Goal: Task Accomplishment & Management: Manage account settings

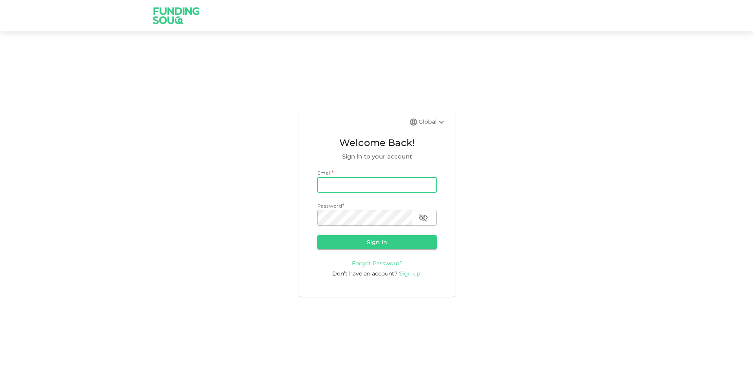
click at [350, 183] on input "email" at bounding box center [376, 185] width 119 height 16
type input "[PERSON_NAME][EMAIL_ADDRESS][PERSON_NAME][DOMAIN_NAME]"
click at [317, 235] on button "Sign in" at bounding box center [376, 242] width 119 height 14
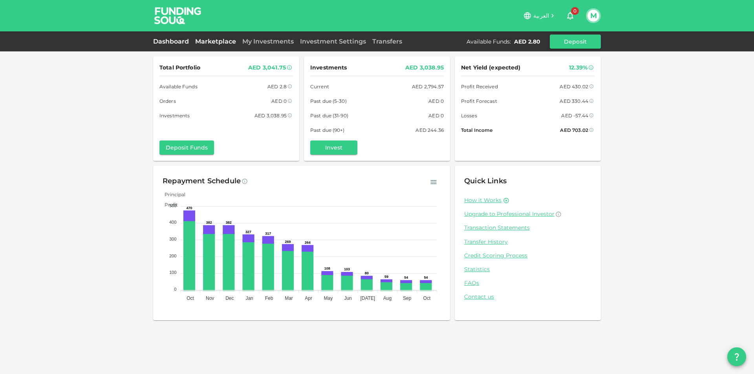
click at [222, 42] on link "Marketplace" at bounding box center [215, 41] width 47 height 7
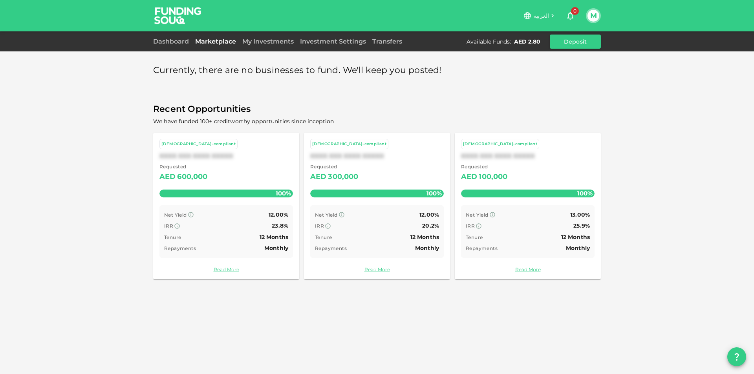
click at [256, 43] on link "My Investments" at bounding box center [268, 41] width 58 height 7
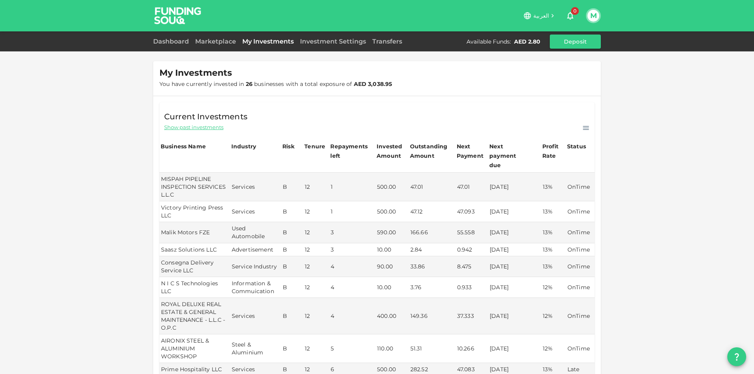
click at [597, 14] on button "M" at bounding box center [594, 16] width 12 height 12
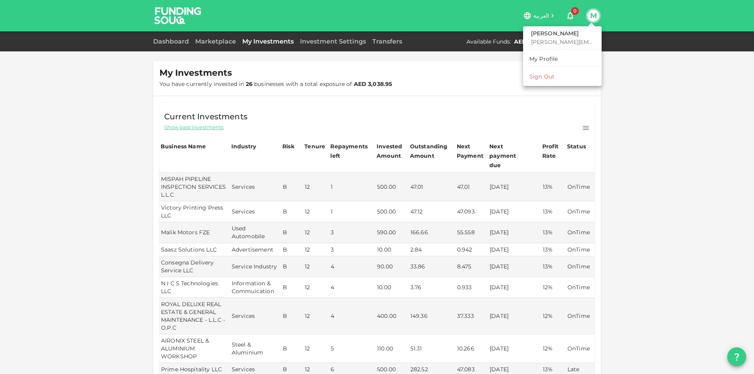
click at [541, 77] on div "Sign Out" at bounding box center [541, 77] width 25 height 8
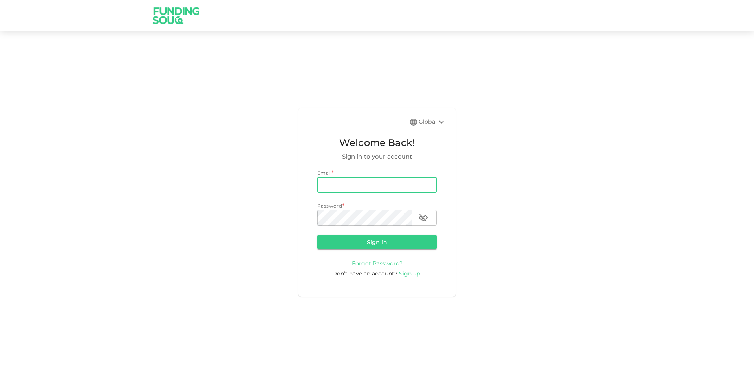
click at [359, 185] on input "email" at bounding box center [376, 185] width 119 height 16
drag, startPoint x: 357, startPoint y: 187, endPoint x: 362, endPoint y: 191, distance: 6.1
click at [357, 187] on input "email" at bounding box center [376, 185] width 119 height 16
type input "[PERSON_NAME][EMAIL_ADDRESS][PERSON_NAME][DOMAIN_NAME]"
click at [317, 235] on button "Sign in" at bounding box center [376, 242] width 119 height 14
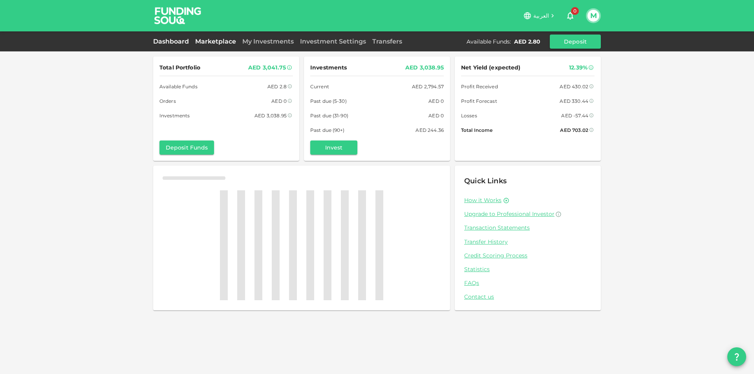
click at [213, 40] on link "Marketplace" at bounding box center [215, 41] width 47 height 7
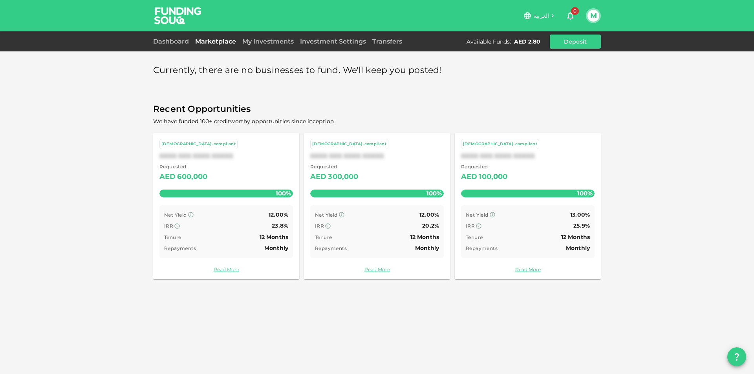
click at [251, 37] on div "My Investments" at bounding box center [268, 41] width 58 height 9
click at [267, 46] on div "My Investments" at bounding box center [268, 41] width 58 height 9
click at [268, 44] on link "My Investments" at bounding box center [268, 41] width 58 height 7
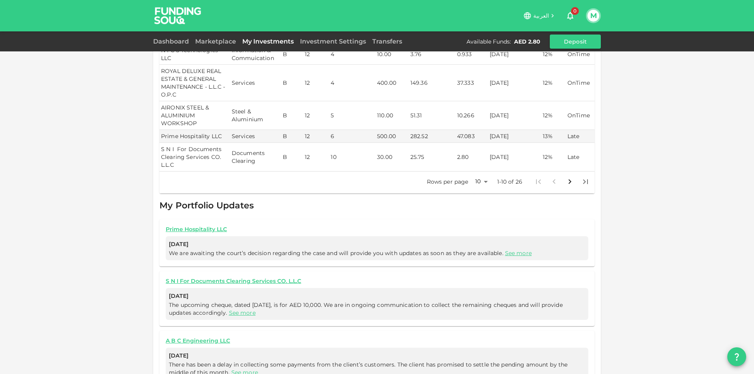
scroll to position [263, 0]
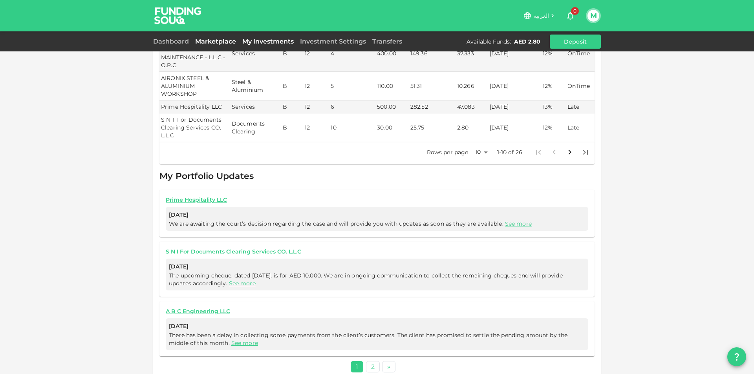
click at [212, 40] on link "Marketplace" at bounding box center [215, 41] width 47 height 7
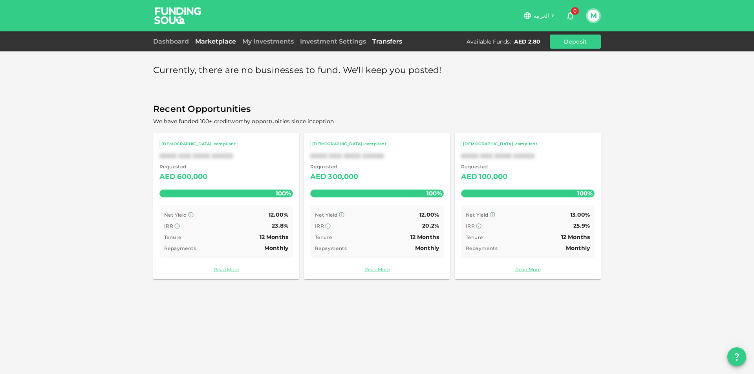
click at [390, 39] on link "Transfers" at bounding box center [387, 41] width 36 height 7
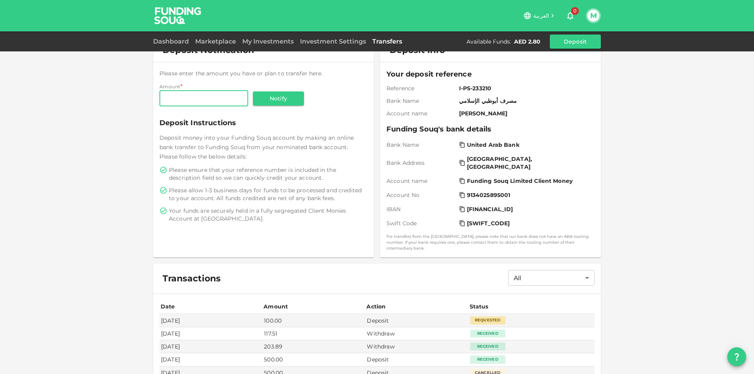
scroll to position [107, 0]
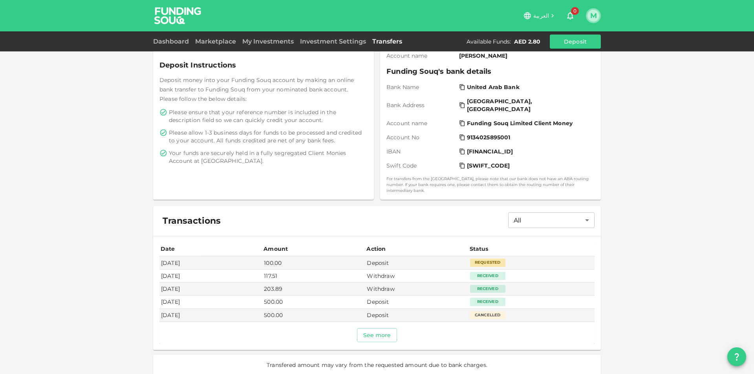
click at [596, 20] on button "M" at bounding box center [594, 16] width 12 height 12
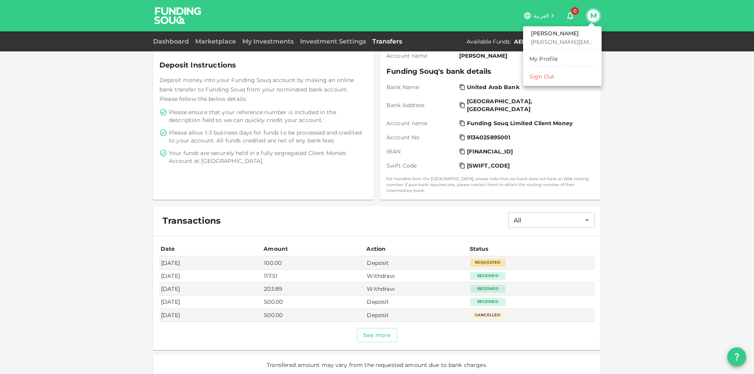
click at [556, 84] on div "Mohamed mohamed.ayyash@gmail.com My Profile Sign Out" at bounding box center [562, 56] width 79 height 60
click at [555, 79] on li "Sign Out" at bounding box center [562, 76] width 72 height 13
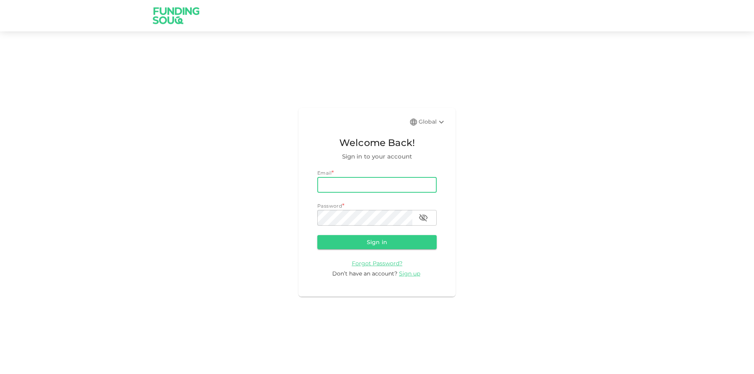
type input "[PERSON_NAME][EMAIL_ADDRESS][PERSON_NAME][DOMAIN_NAME]"
click at [317, 235] on button "Sign in" at bounding box center [376, 242] width 119 height 14
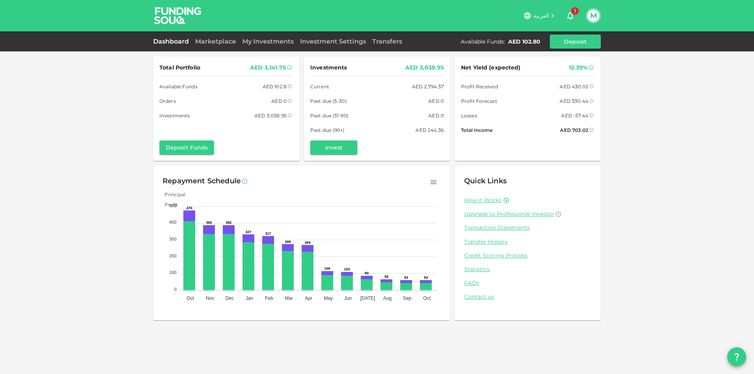
click at [573, 12] on span "1" at bounding box center [575, 11] width 8 height 8
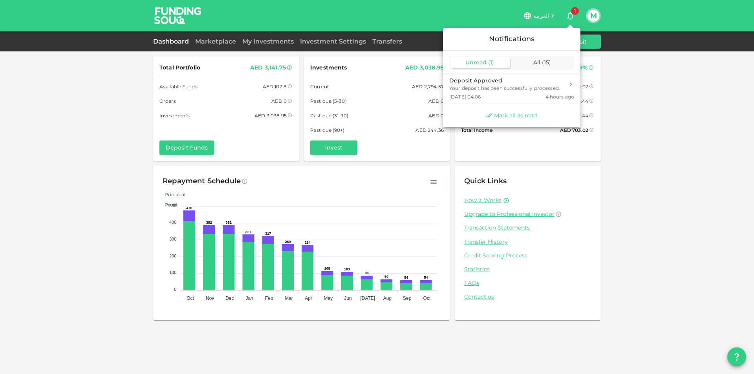
click at [517, 116] on span "Mark all as read" at bounding box center [515, 115] width 43 height 7
click at [647, 122] on div at bounding box center [377, 187] width 754 height 374
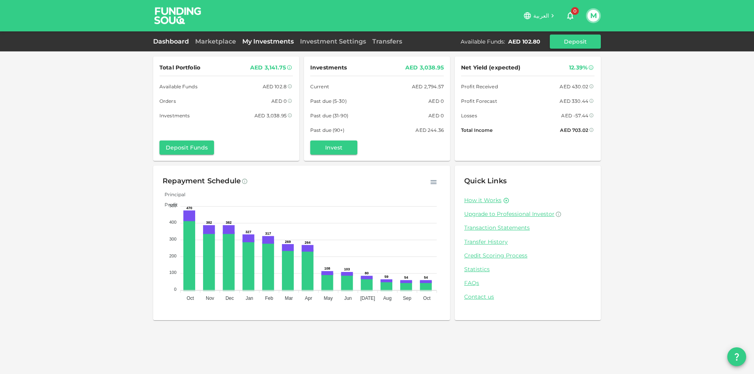
click at [266, 40] on link "My Investments" at bounding box center [268, 41] width 58 height 7
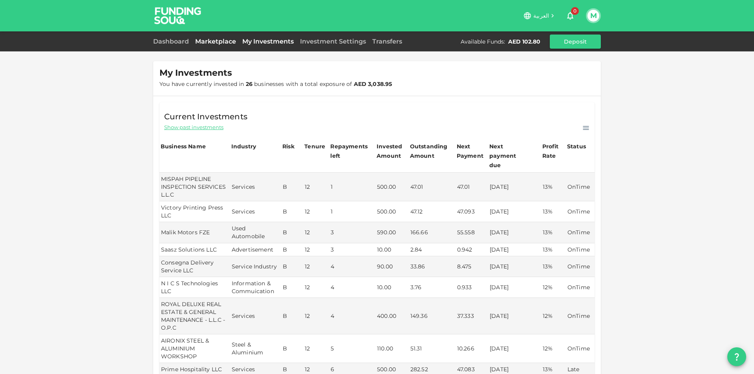
click at [200, 44] on link "Marketplace" at bounding box center [215, 41] width 47 height 7
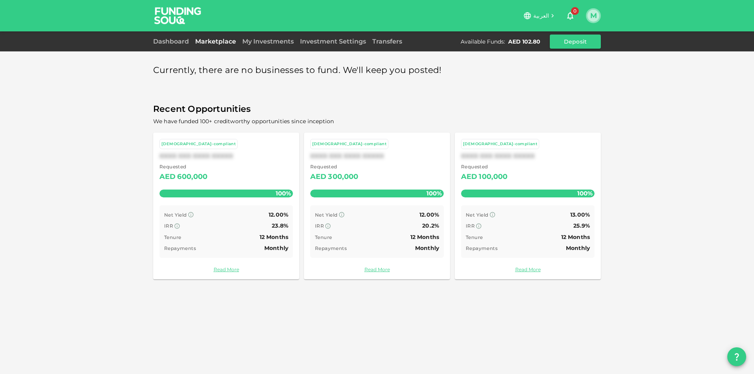
click at [592, 15] on button "M" at bounding box center [594, 16] width 12 height 12
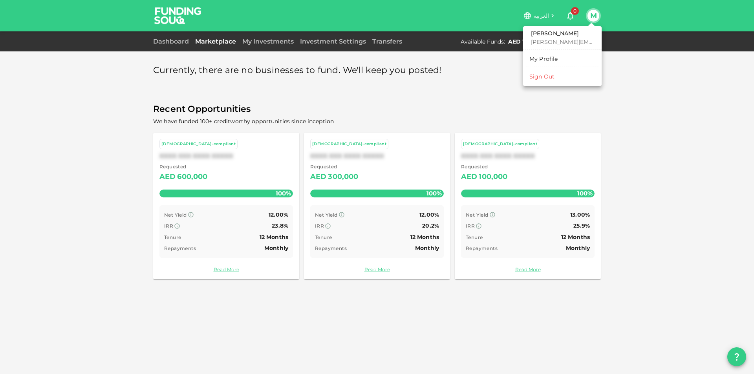
click at [559, 73] on li "Sign Out" at bounding box center [562, 76] width 72 height 13
